Goal: Find specific page/section: Find specific page/section

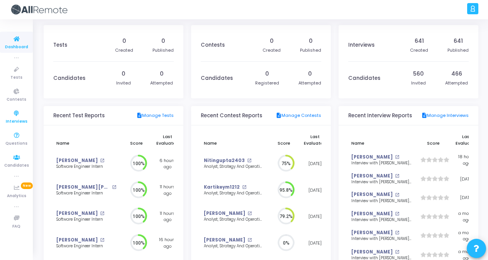
click at [14, 110] on icon at bounding box center [16, 114] width 16 height 10
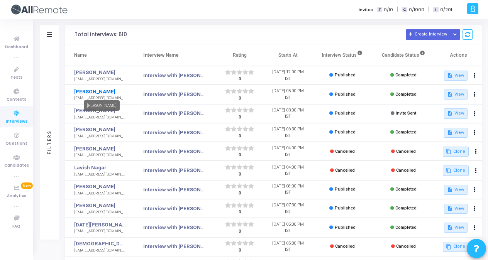
click at [96, 88] on link "[PERSON_NAME]" at bounding box center [100, 92] width 52 height 8
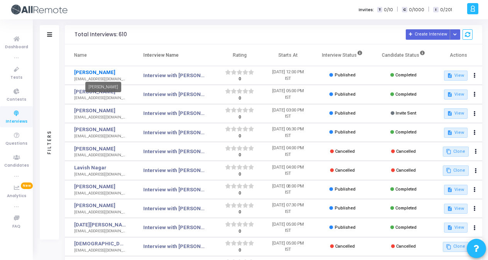
click at [91, 69] on link "[PERSON_NAME]" at bounding box center [100, 73] width 52 height 8
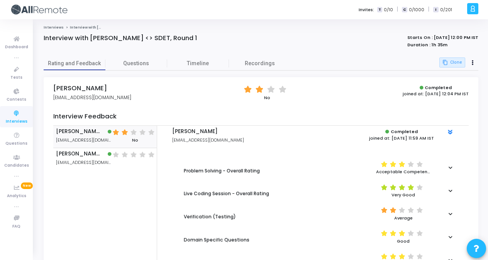
click at [269, 47] on div at bounding box center [174, 48] width 261 height 8
